Goal: Task Accomplishment & Management: Use online tool/utility

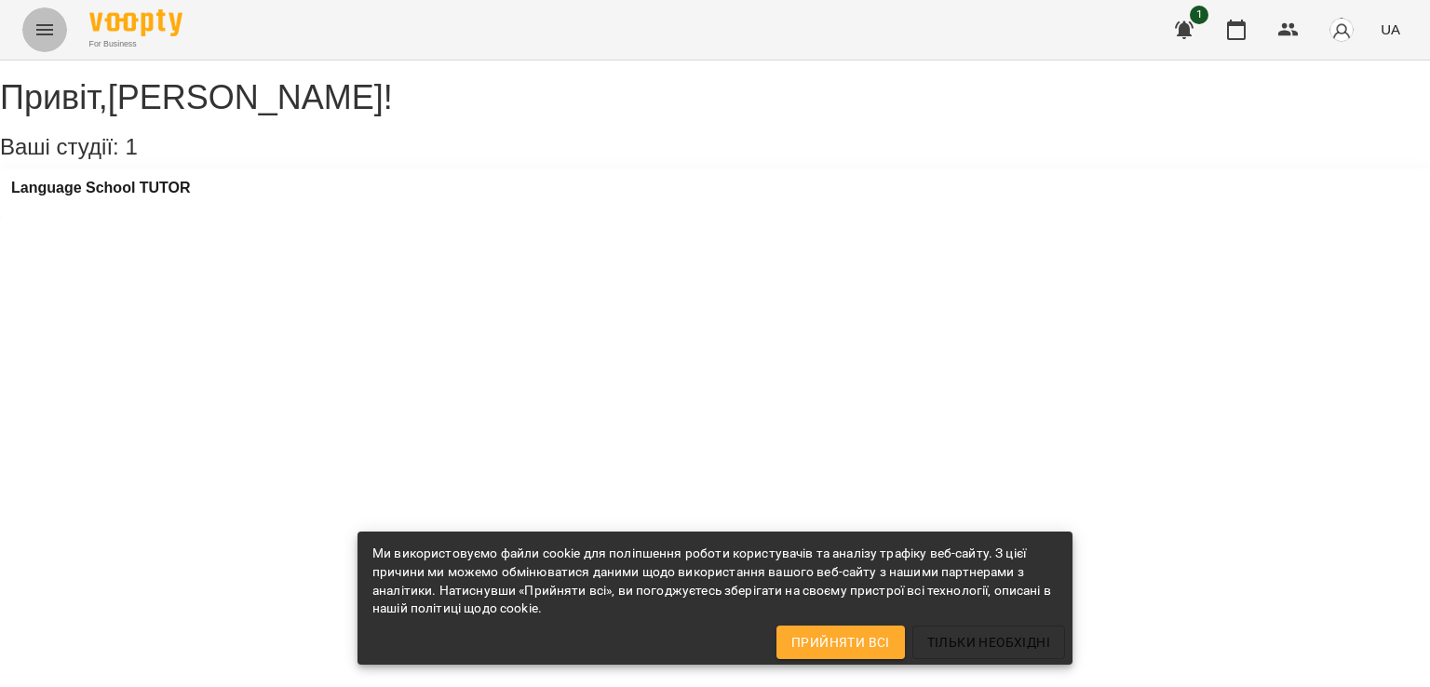
click at [37, 28] on icon "Menu" at bounding box center [45, 30] width 22 height 22
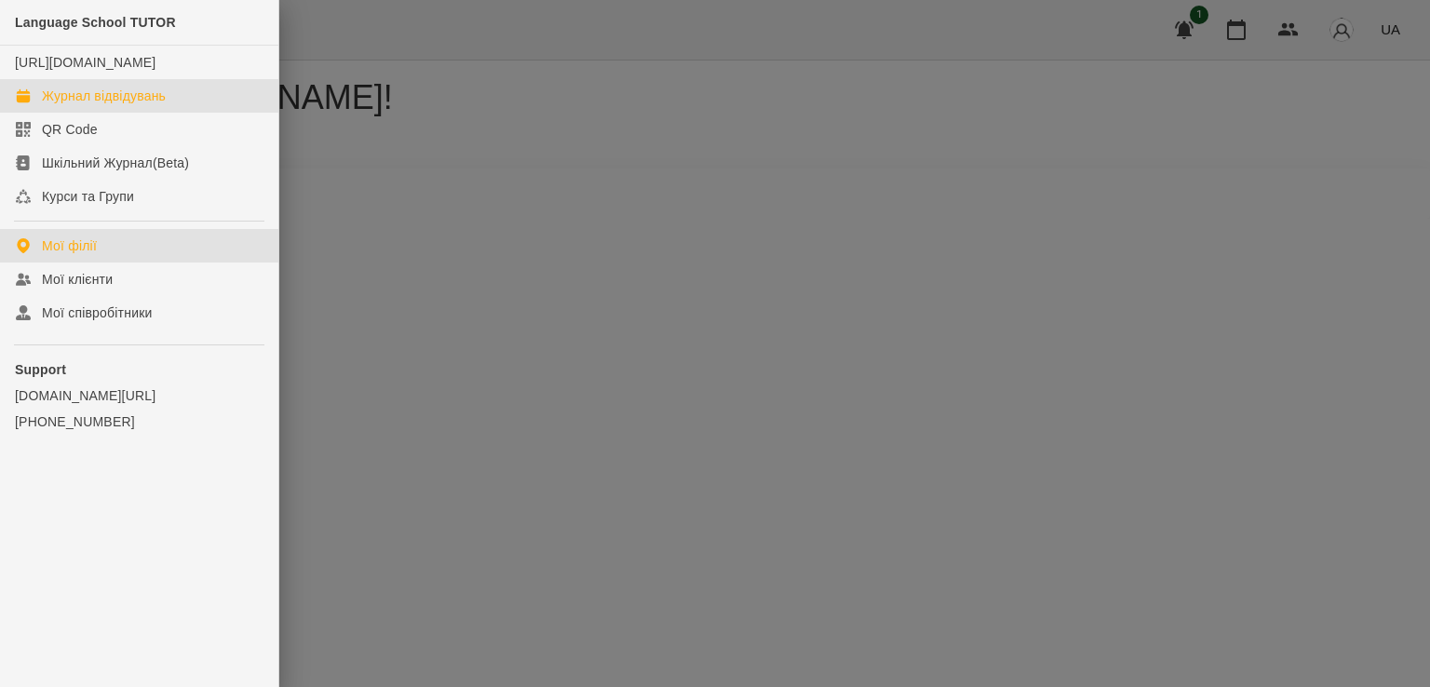
click at [70, 98] on div "Журнал відвідувань" at bounding box center [104, 96] width 124 height 19
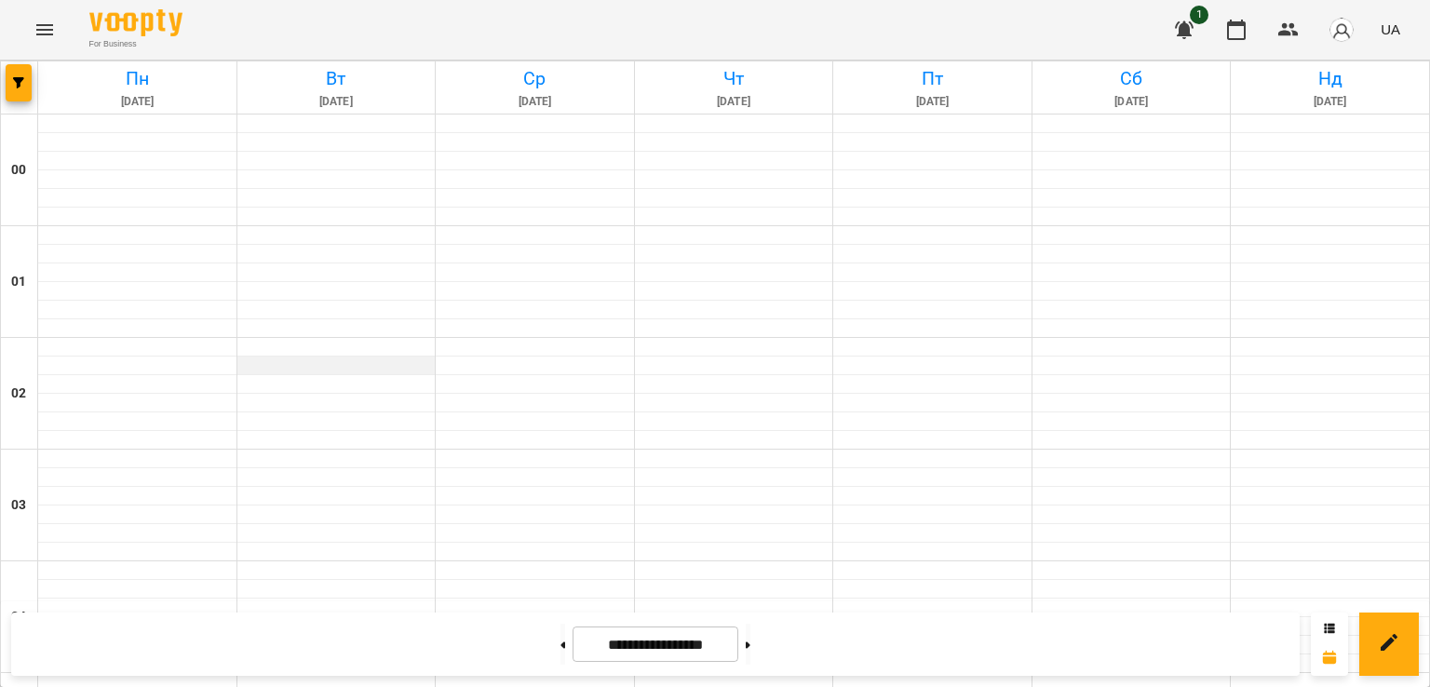
scroll to position [1676, 0]
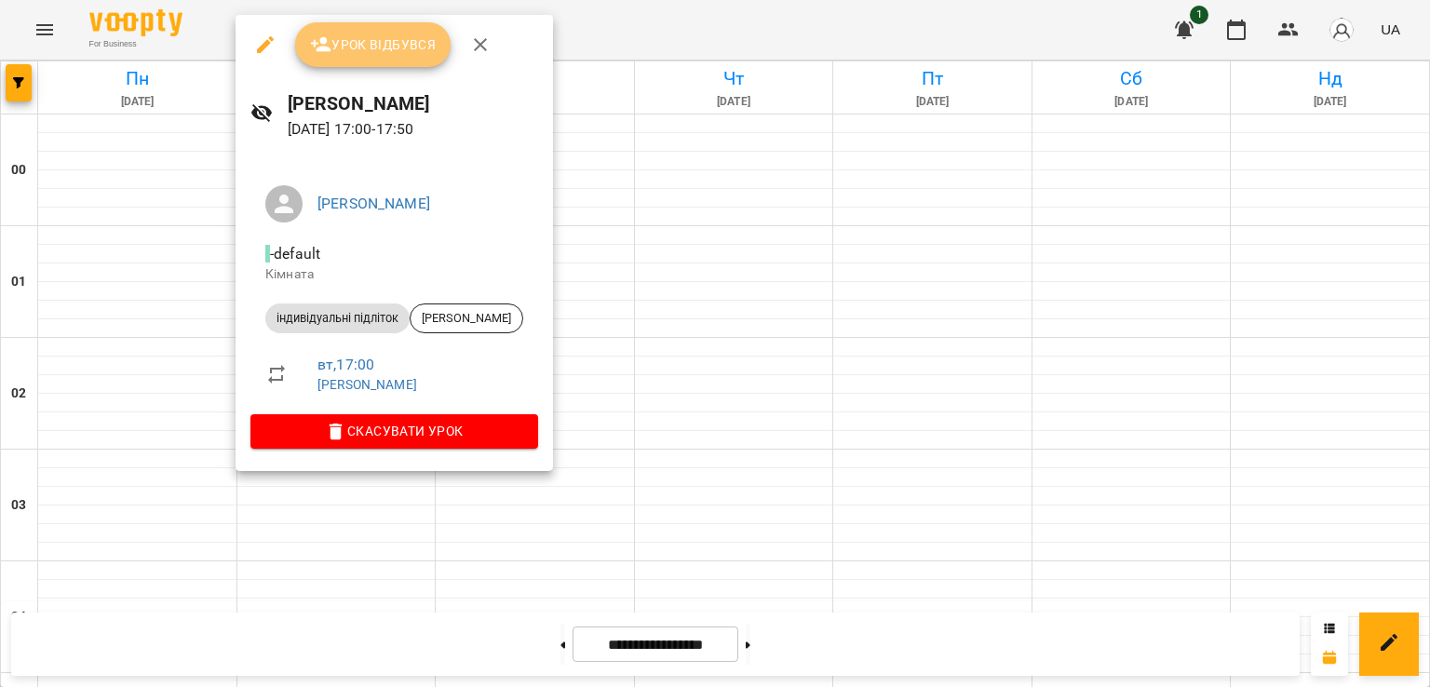
click at [373, 49] on span "Урок відбувся" at bounding box center [373, 45] width 127 height 22
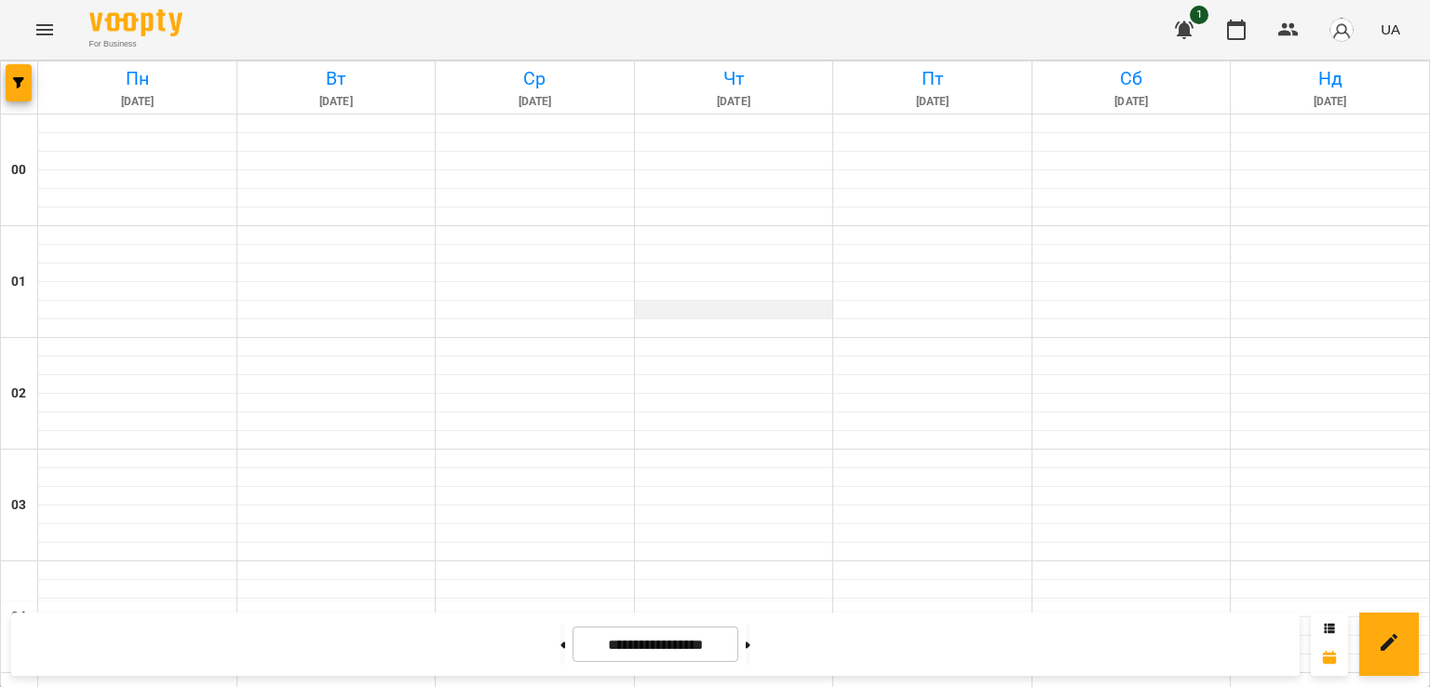
scroll to position [2081, 0]
